Goal: Find specific page/section

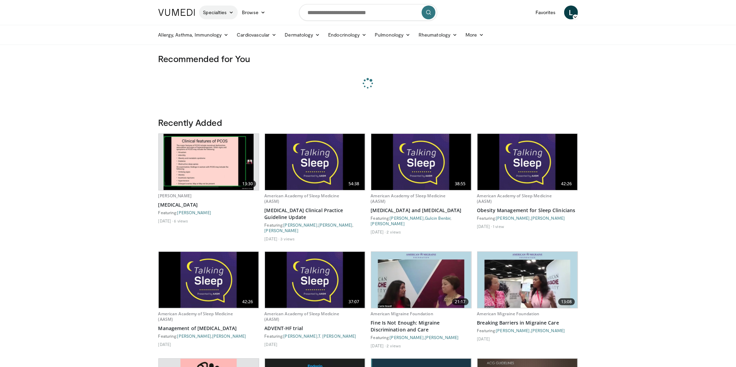
click at [211, 11] on link "Specialties" at bounding box center [218, 13] width 39 height 14
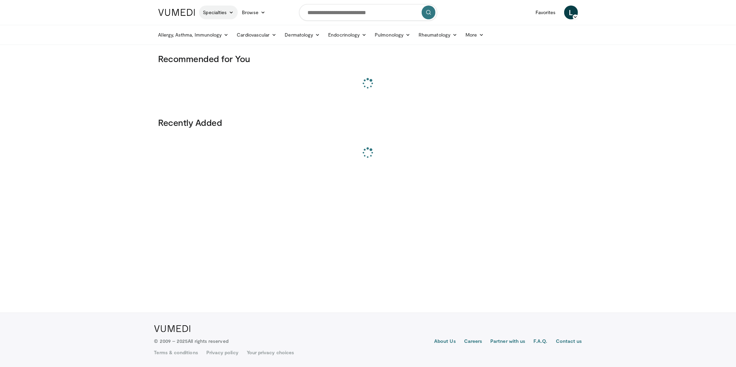
click at [219, 11] on link "Specialties" at bounding box center [218, 13] width 39 height 14
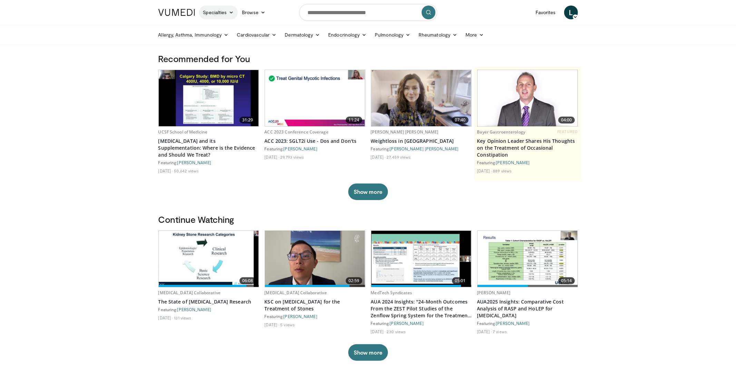
click at [230, 8] on link "Specialties" at bounding box center [218, 13] width 39 height 14
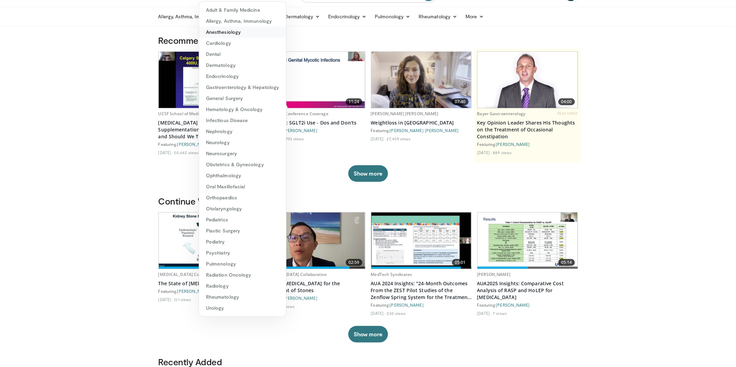
scroll to position [19, 0]
